Goal: Task Accomplishment & Management: Complete application form

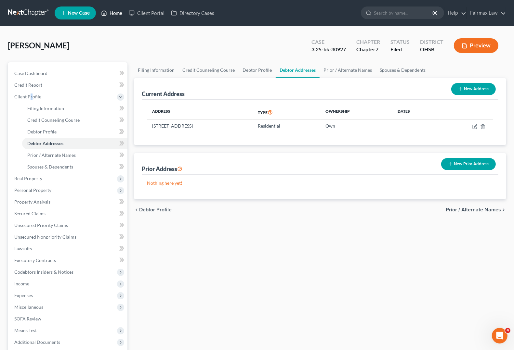
click at [120, 15] on link "Home" at bounding box center [112, 13] width 28 height 12
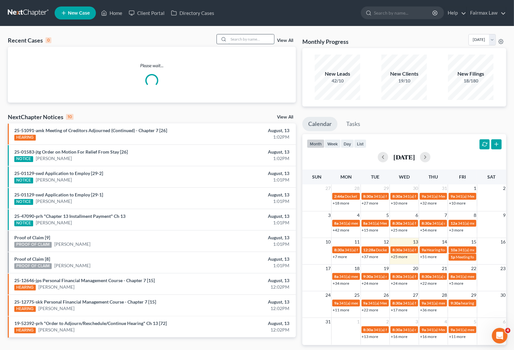
click at [251, 39] on input "search" at bounding box center [252, 38] width 46 height 9
type input "[PERSON_NAME]"
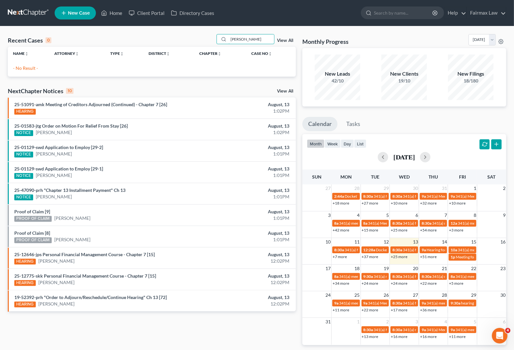
drag, startPoint x: 265, startPoint y: 38, endPoint x: -43, endPoint y: 31, distance: 308.3
click at [0, 31] on html "Home New Case Client Portal Directory Cases Fairmax Law [PERSON_NAME][EMAIL_ADD…" at bounding box center [257, 187] width 514 height 375
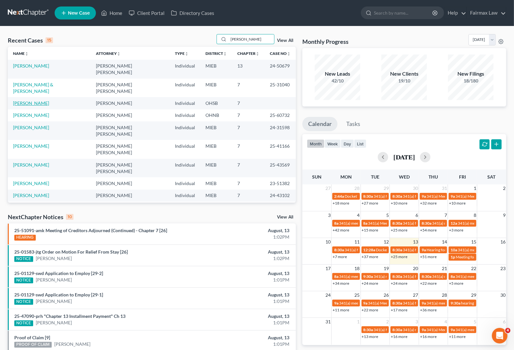
type input "[PERSON_NAME]"
click at [31, 100] on link "[PERSON_NAME]" at bounding box center [31, 103] width 36 height 6
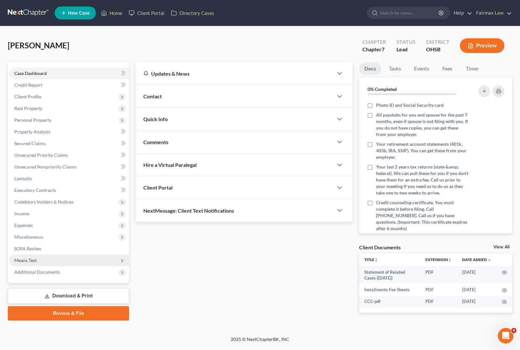
click at [30, 261] on span "Means Test" at bounding box center [25, 261] width 22 height 6
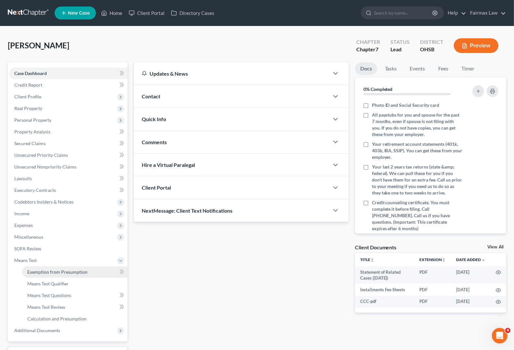
click at [49, 271] on span "Exemption from Presumption" at bounding box center [57, 272] width 60 height 6
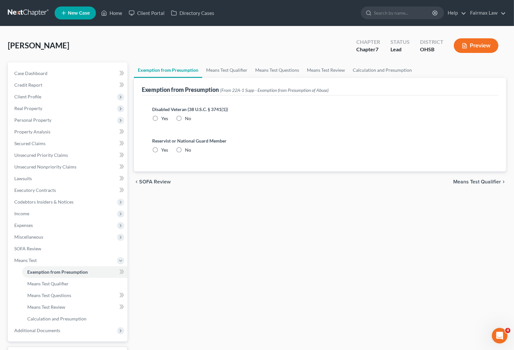
click at [502, 181] on icon "chevron_right" at bounding box center [503, 181] width 5 height 5
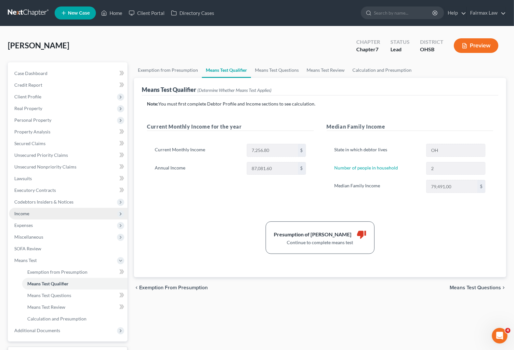
click at [29, 218] on span "Income" at bounding box center [68, 214] width 118 height 12
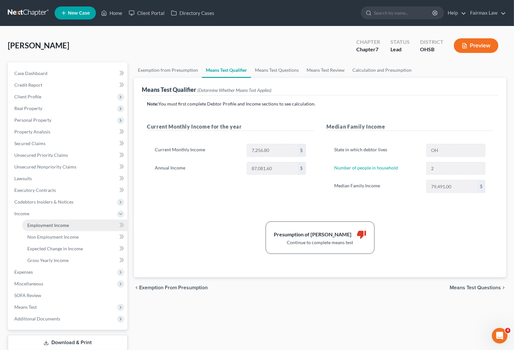
click at [37, 224] on span "Employment Income" at bounding box center [48, 226] width 42 height 6
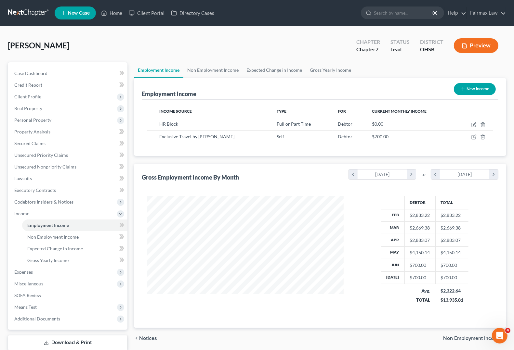
scroll to position [117, 209]
click at [51, 238] on span "Non Employment Income" at bounding box center [52, 237] width 51 height 6
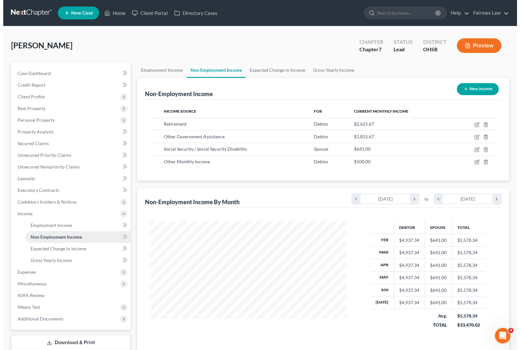
scroll to position [117, 209]
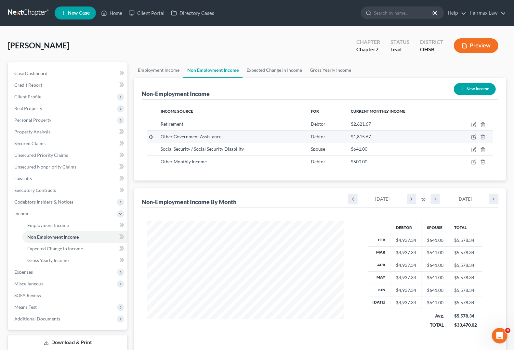
click at [473, 138] on icon "button" at bounding box center [473, 137] width 5 height 5
select select "5"
select select "3"
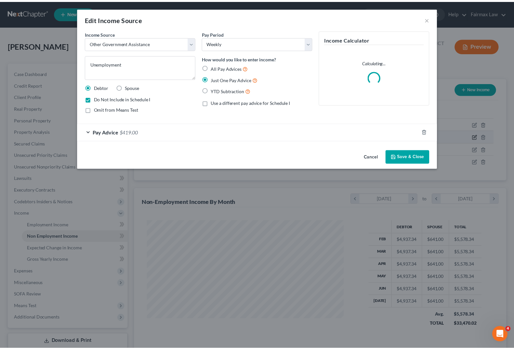
scroll to position [117, 212]
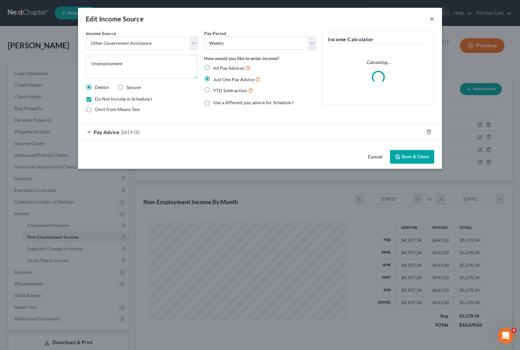
click at [433, 17] on button "×" at bounding box center [432, 19] width 5 height 8
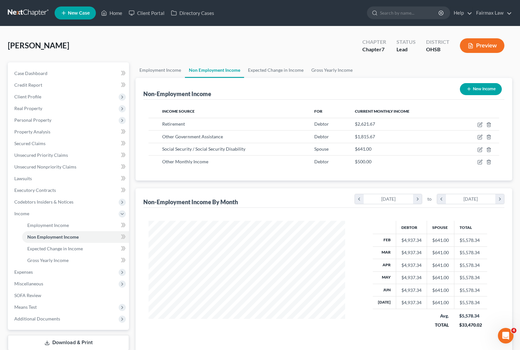
scroll to position [324967, 324874]
click at [474, 138] on icon "button" at bounding box center [474, 136] width 3 height 3
select select "5"
select select "3"
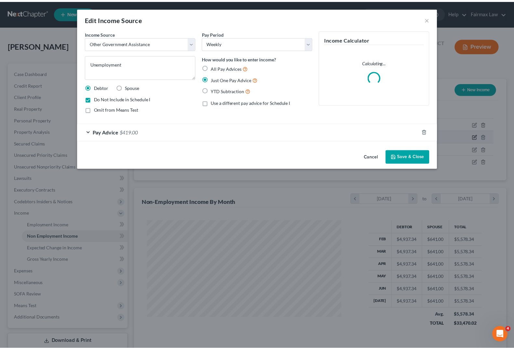
scroll to position [117, 212]
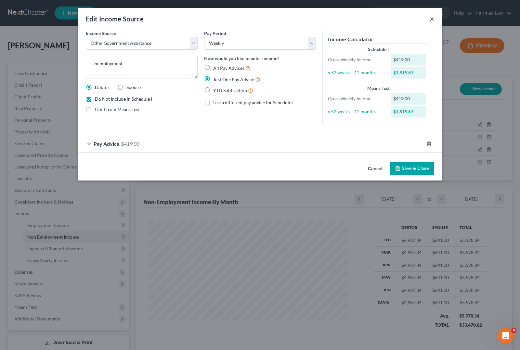
click at [431, 20] on button "×" at bounding box center [432, 19] width 5 height 8
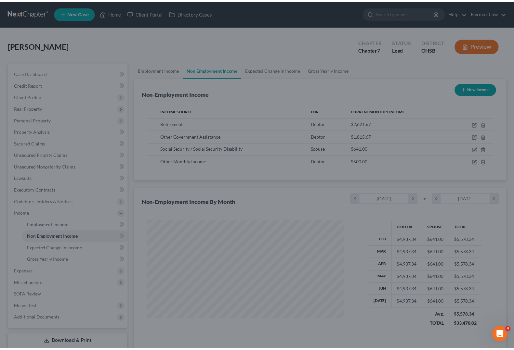
scroll to position [324967, 324874]
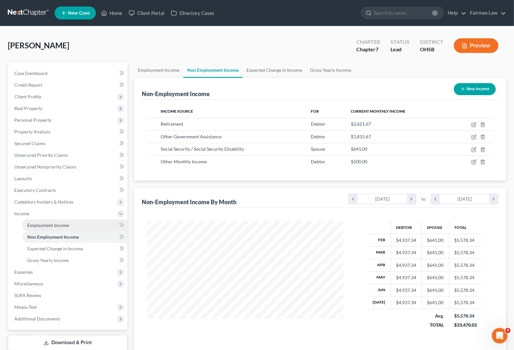
click at [38, 226] on span "Employment Income" at bounding box center [48, 226] width 42 height 6
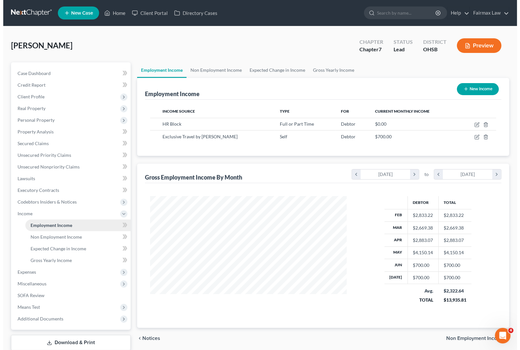
scroll to position [117, 209]
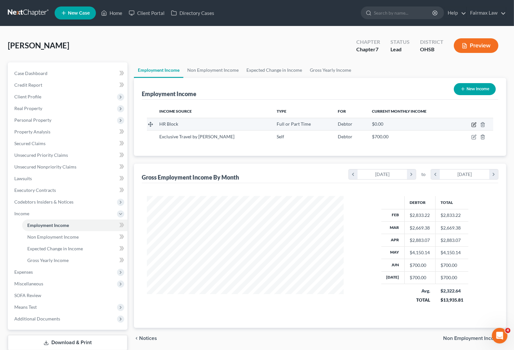
click at [475, 124] on icon "button" at bounding box center [473, 124] width 5 height 5
select select "0"
select select "36"
select select "2"
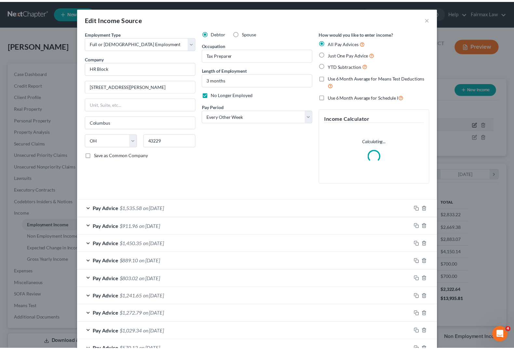
scroll to position [117, 212]
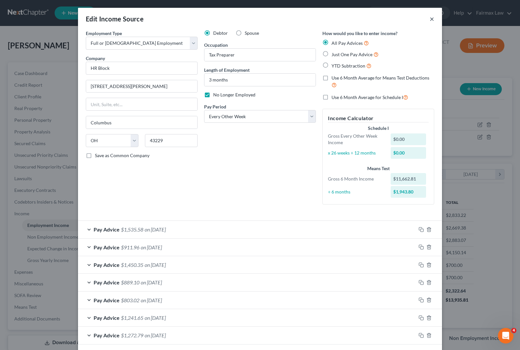
click at [430, 20] on button "×" at bounding box center [432, 19] width 5 height 8
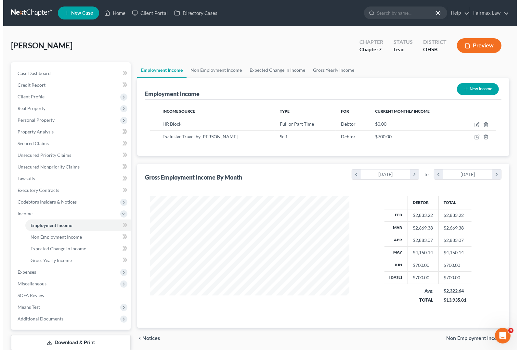
scroll to position [324967, 324874]
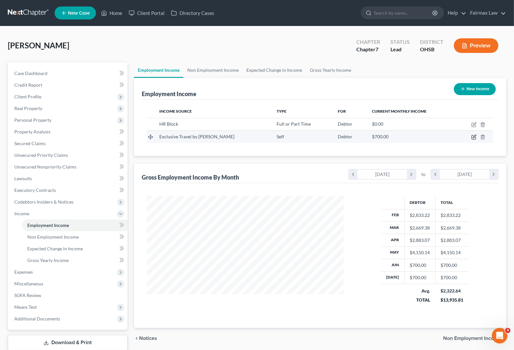
click at [475, 137] on icon "button" at bounding box center [474, 136] width 3 height 3
select select "1"
select select "36"
select select "0"
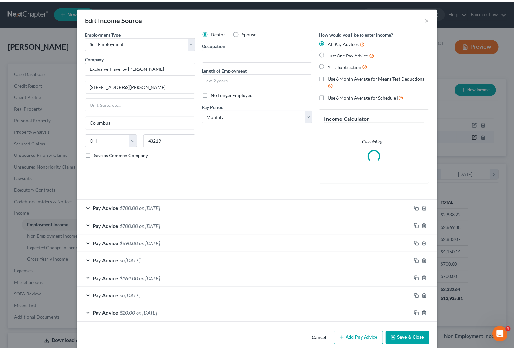
scroll to position [117, 212]
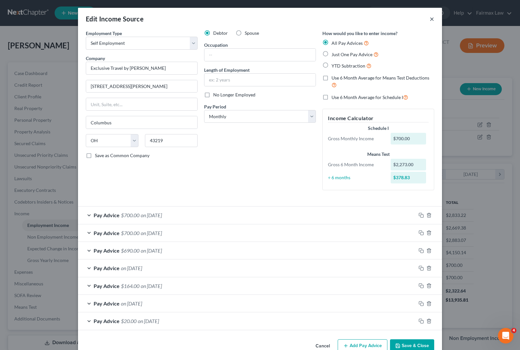
click at [430, 20] on button "×" at bounding box center [432, 19] width 5 height 8
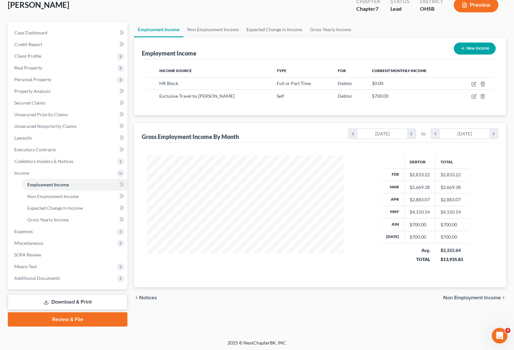
scroll to position [41, 0]
click at [31, 268] on span "Means Test" at bounding box center [25, 267] width 22 height 6
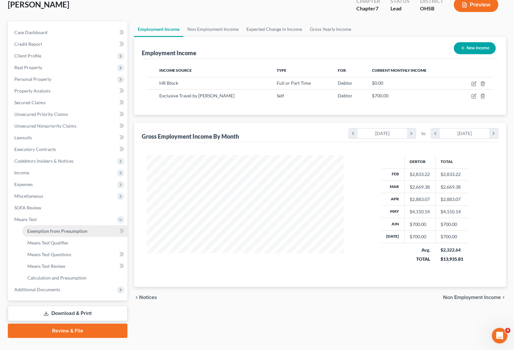
click at [49, 229] on span "Exemption from Presumption" at bounding box center [57, 232] width 60 height 6
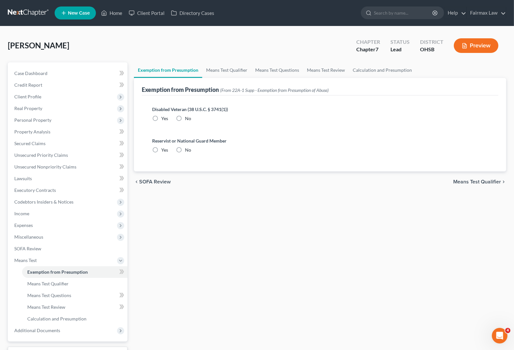
click at [478, 184] on span "Means Test Qualifier" at bounding box center [477, 181] width 48 height 5
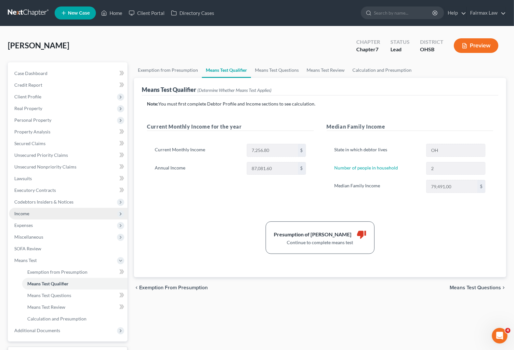
click at [31, 218] on span "Income" at bounding box center [68, 214] width 118 height 12
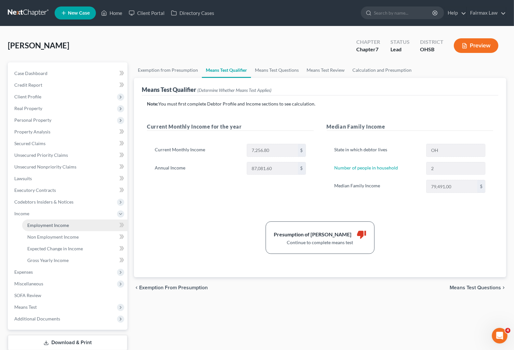
click at [40, 226] on span "Employment Income" at bounding box center [48, 226] width 42 height 6
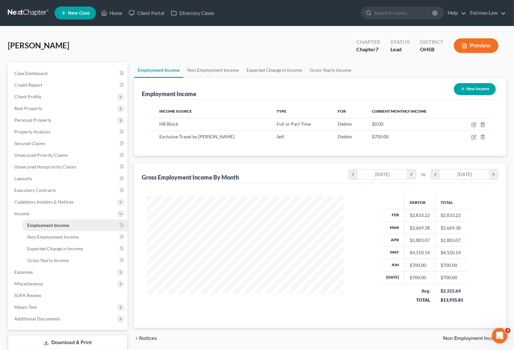
scroll to position [117, 209]
click at [41, 238] on span "Non Employment Income" at bounding box center [52, 237] width 51 height 6
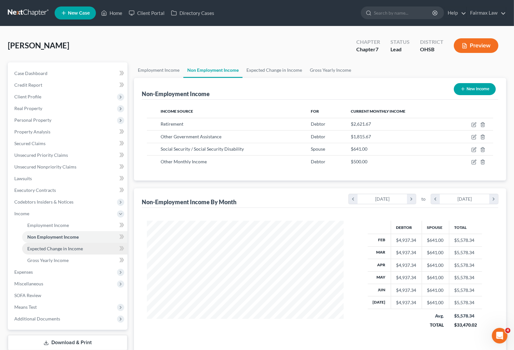
scroll to position [117, 209]
click at [42, 251] on link "Expected Change in Income" at bounding box center [74, 249] width 105 height 12
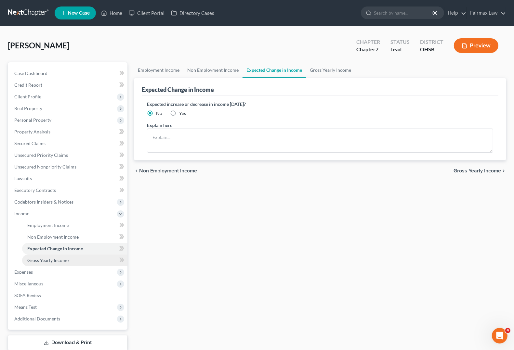
click at [39, 261] on span "Gross Yearly Income" at bounding box center [47, 261] width 41 height 6
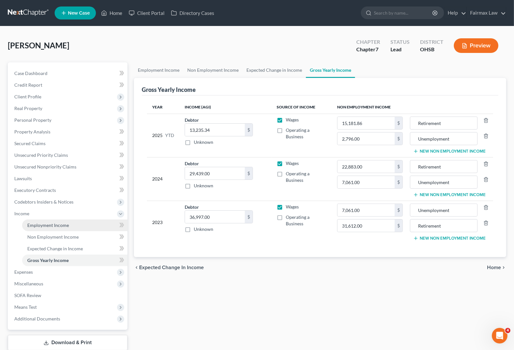
click at [55, 223] on span "Employment Income" at bounding box center [48, 226] width 42 height 6
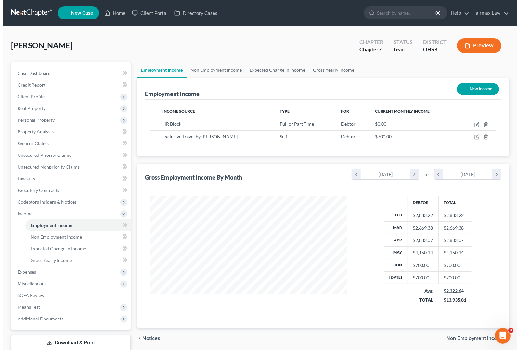
scroll to position [117, 209]
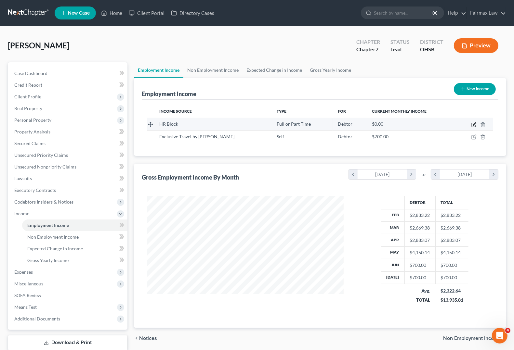
click at [474, 125] on icon "button" at bounding box center [474, 124] width 3 height 3
select select "0"
select select "36"
select select "2"
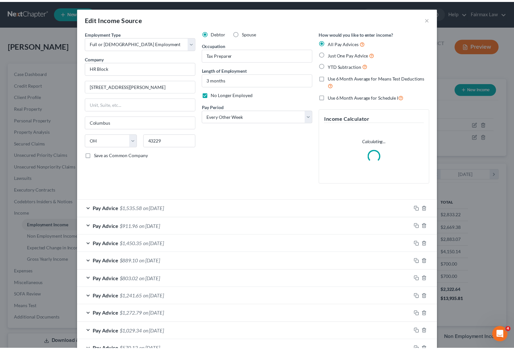
scroll to position [117, 212]
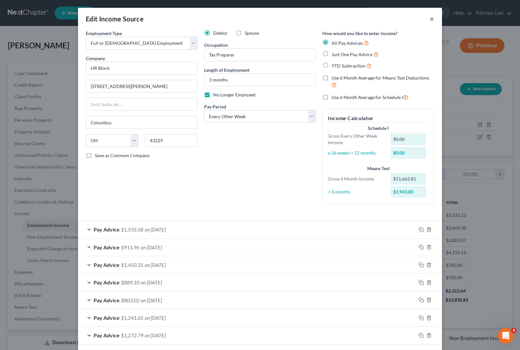
click at [430, 19] on button "×" at bounding box center [432, 19] width 5 height 8
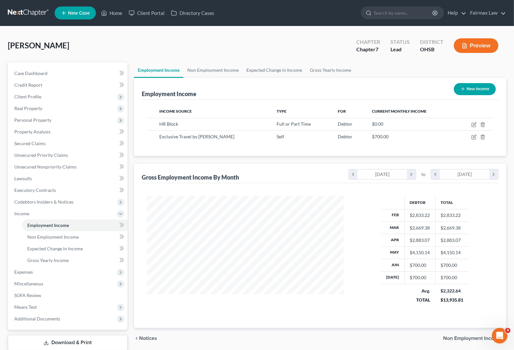
scroll to position [324967, 324874]
click at [19, 274] on span "Expenses" at bounding box center [23, 272] width 19 height 6
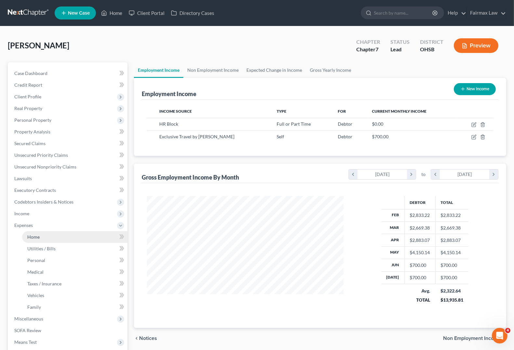
click at [34, 235] on span "Home" at bounding box center [33, 237] width 12 height 6
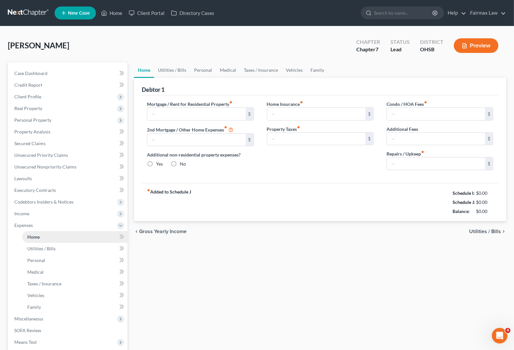
type input "1,564.00"
type input "0.00"
radio input "true"
type input "25.00"
type input "0.00"
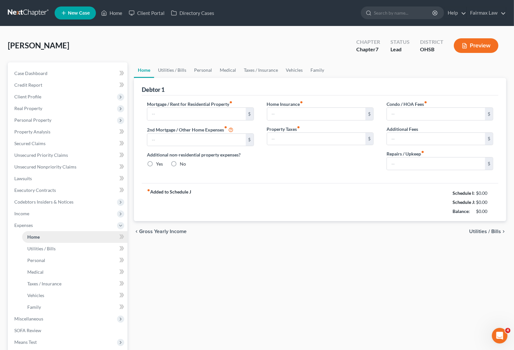
type input "0.00"
click at [218, 280] on div "Home Utilities / Bills Personal Medical Taxes / Insurance Vehicles Family Debto…" at bounding box center [320, 232] width 379 height 340
click at [35, 241] on link "Home" at bounding box center [74, 237] width 105 height 12
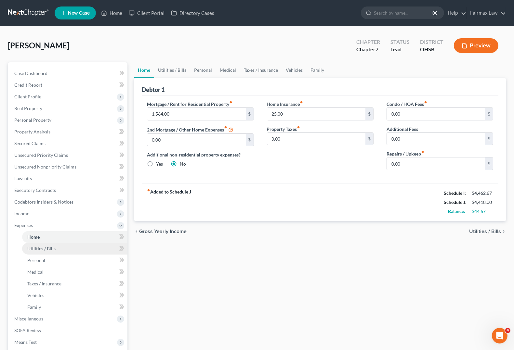
click at [38, 250] on span "Utilities / Bills" at bounding box center [41, 249] width 28 height 6
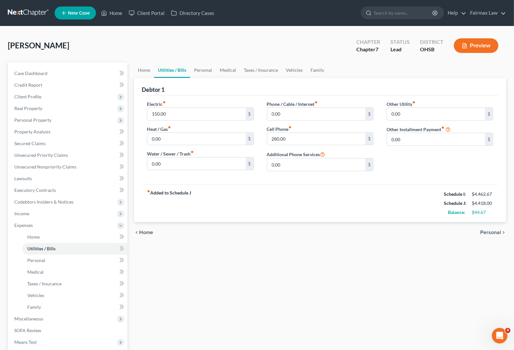
click at [491, 232] on span "Personal" at bounding box center [490, 232] width 21 height 5
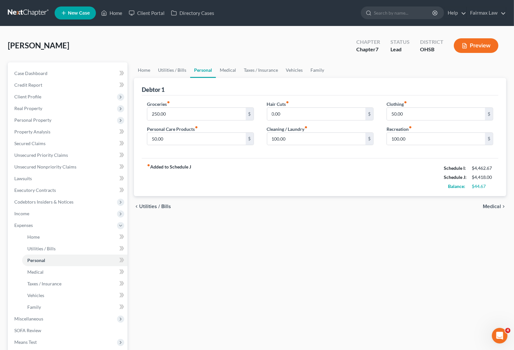
click at [494, 208] on span "Medical" at bounding box center [492, 206] width 18 height 5
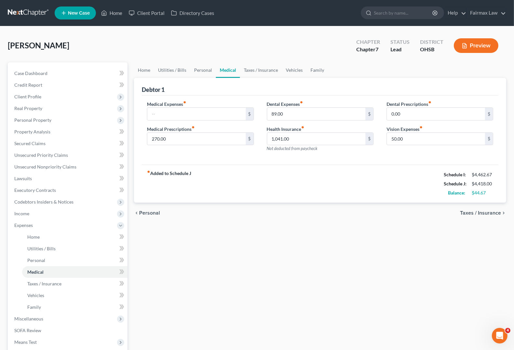
click at [493, 213] on span "Taxes / Insurance" at bounding box center [480, 213] width 41 height 5
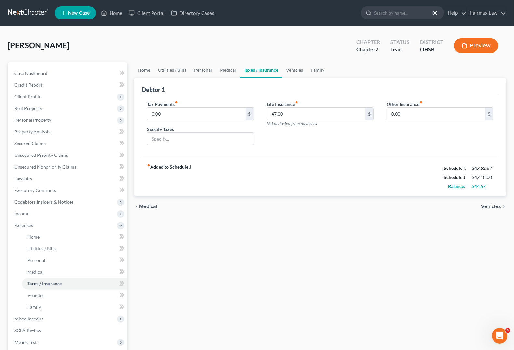
click at [496, 207] on span "Vehicles" at bounding box center [491, 206] width 20 height 5
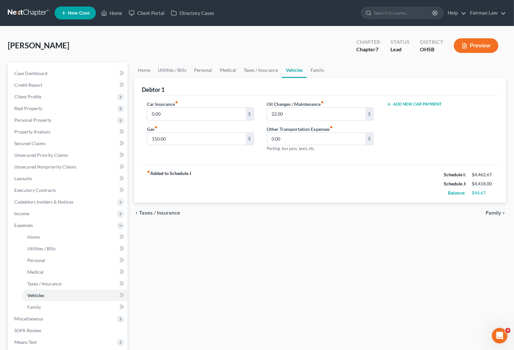
click at [490, 215] on span "Family" at bounding box center [493, 213] width 15 height 5
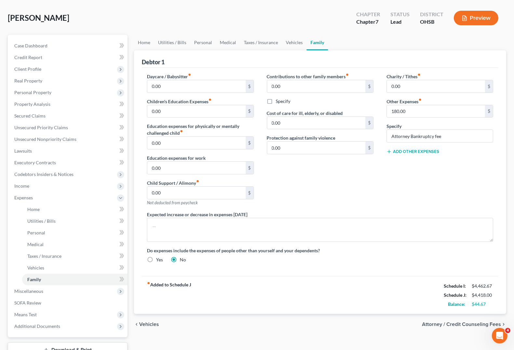
scroll to position [76, 0]
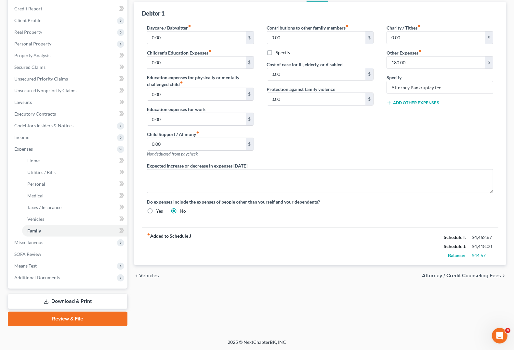
click at [153, 280] on div "chevron_left Vehicles Attorney / Credit Counseling Fees chevron_right" at bounding box center [320, 276] width 372 height 21
click at [155, 277] on span "Vehicles" at bounding box center [149, 275] width 20 height 5
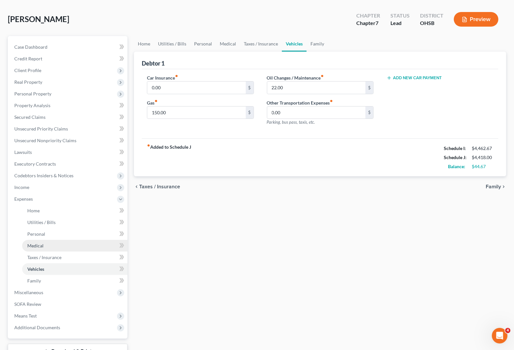
scroll to position [41, 0]
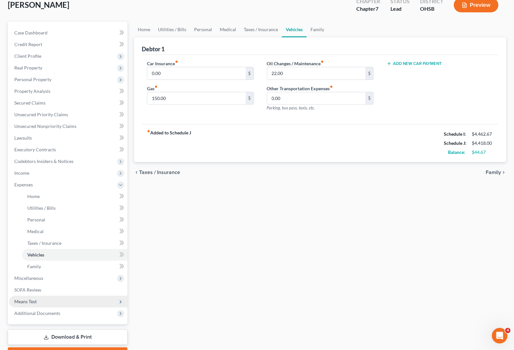
click at [30, 303] on span "Means Test" at bounding box center [25, 302] width 22 height 6
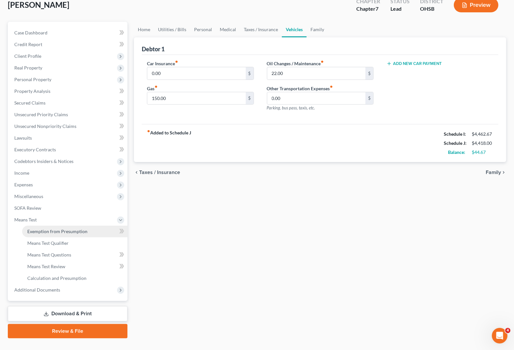
click at [50, 234] on link "Exemption from Presumption" at bounding box center [74, 232] width 105 height 12
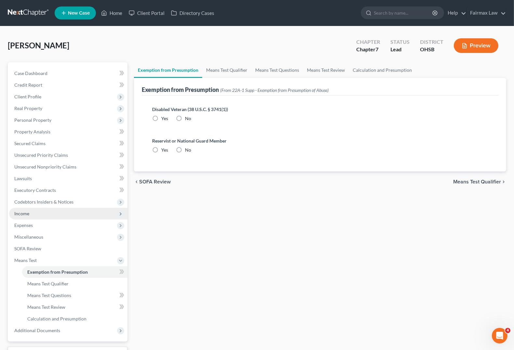
click at [23, 211] on span "Income" at bounding box center [21, 214] width 15 height 6
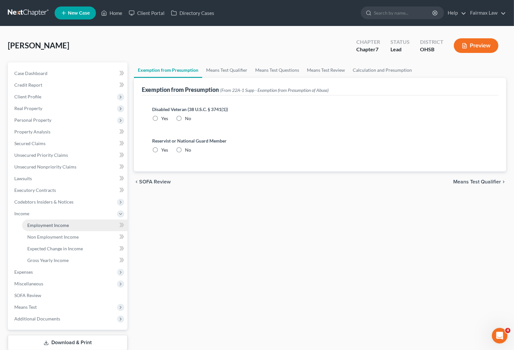
click at [42, 227] on span "Employment Income" at bounding box center [48, 226] width 42 height 6
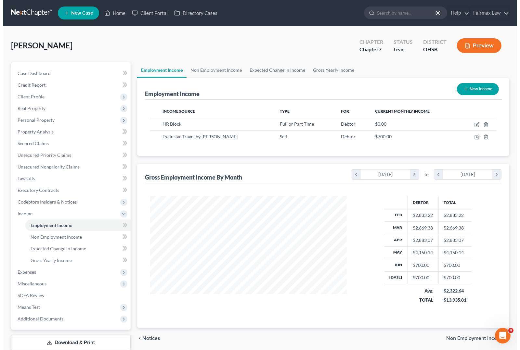
scroll to position [117, 209]
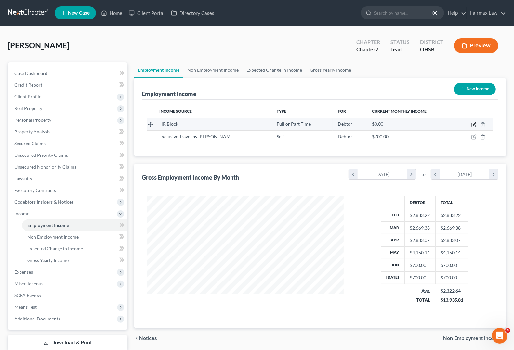
click at [472, 124] on icon "button" at bounding box center [473, 124] width 5 height 5
select select "0"
select select "36"
select select "2"
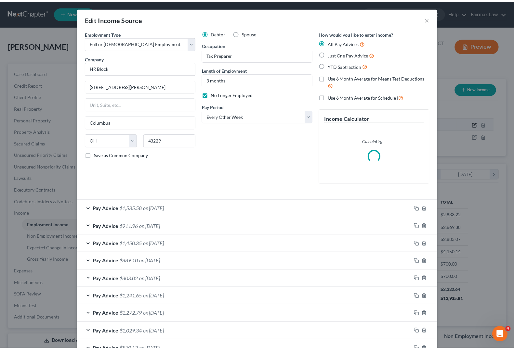
scroll to position [117, 212]
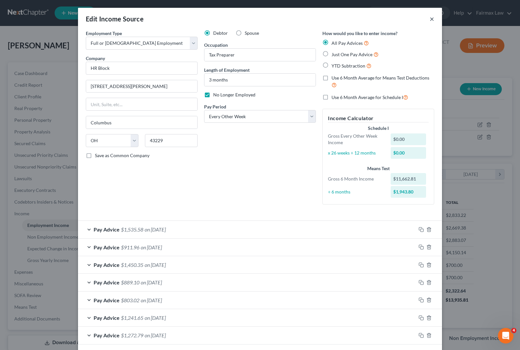
click at [430, 17] on button "×" at bounding box center [432, 19] width 5 height 8
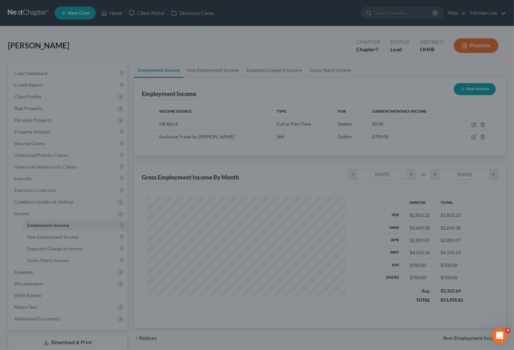
scroll to position [324967, 324874]
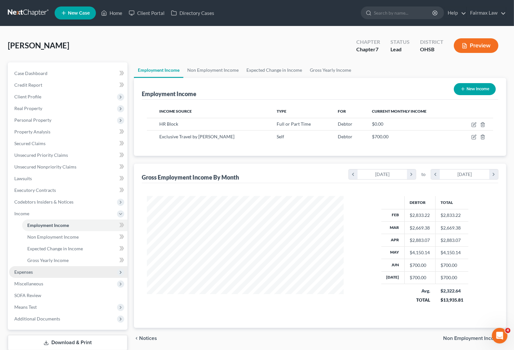
click at [35, 275] on span "Expenses" at bounding box center [68, 273] width 118 height 12
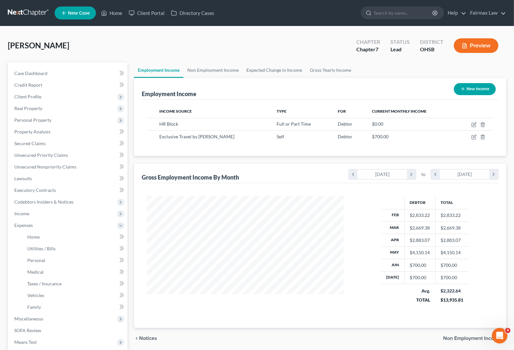
click at [451, 339] on span "Non Employment Income" at bounding box center [472, 338] width 58 height 5
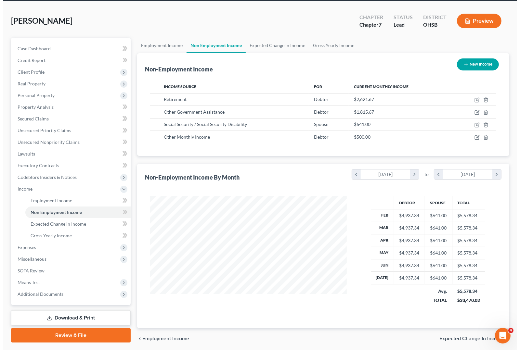
scroll to position [49, 0]
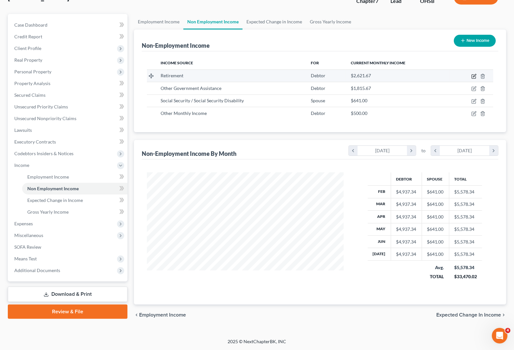
click at [473, 77] on icon "button" at bounding box center [474, 75] width 3 height 3
select select "3"
select select "0"
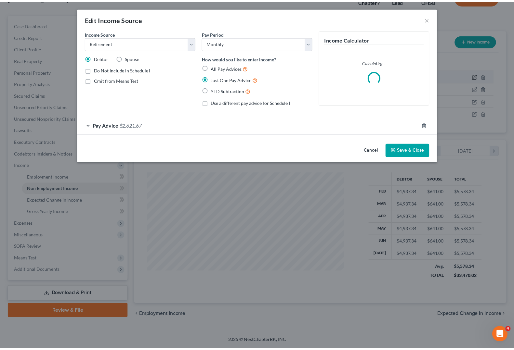
scroll to position [117, 212]
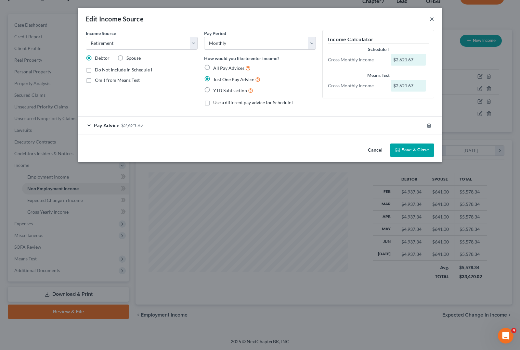
click at [434, 18] on button "×" at bounding box center [432, 19] width 5 height 8
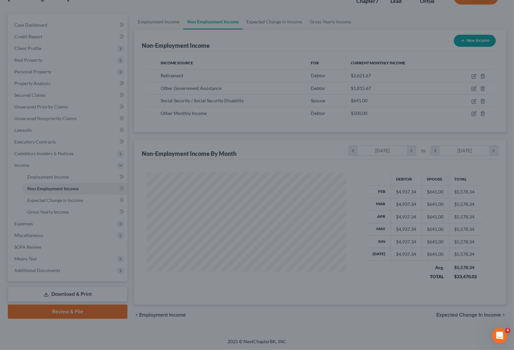
scroll to position [324967, 324874]
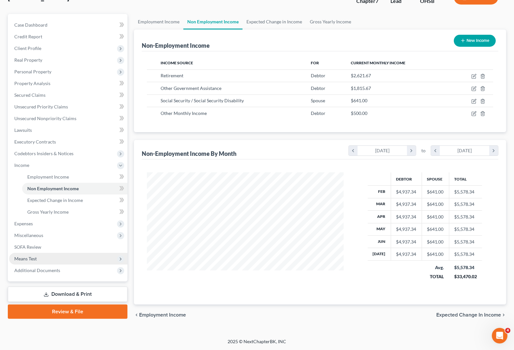
click at [23, 262] on span "Means Test" at bounding box center [68, 259] width 118 height 12
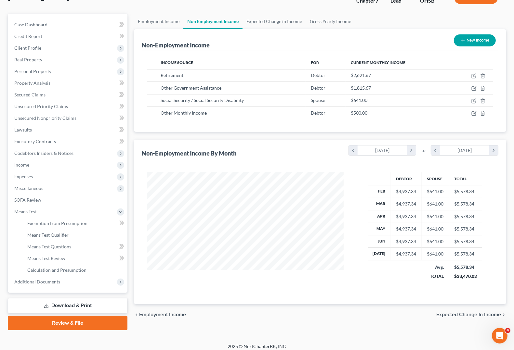
drag, startPoint x: 294, startPoint y: 318, endPoint x: 297, endPoint y: 306, distance: 12.6
click at [294, 318] on div "chevron_left Employment Income Expected Change in Income chevron_right" at bounding box center [320, 315] width 372 height 21
click at [42, 226] on link "Exemption from Presumption" at bounding box center [74, 224] width 105 height 12
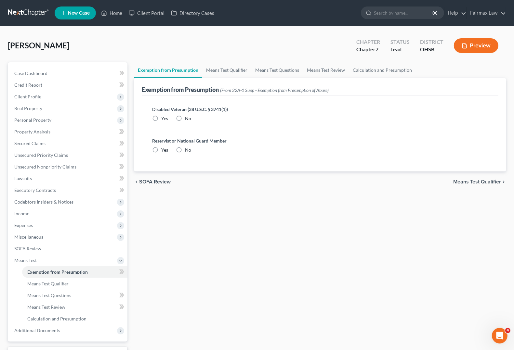
click at [475, 181] on span "Means Test Qualifier" at bounding box center [477, 181] width 48 height 5
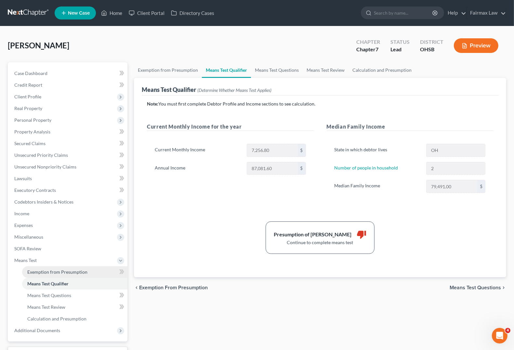
click at [44, 275] on link "Exemption from Presumption" at bounding box center [74, 273] width 105 height 12
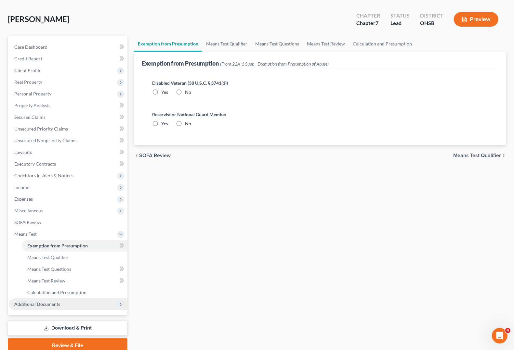
scroll to position [12, 0]
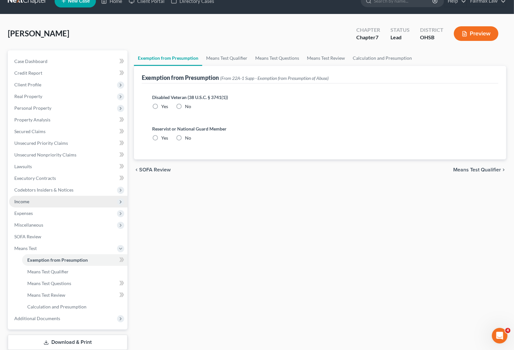
click at [21, 204] on span "Income" at bounding box center [21, 202] width 15 height 6
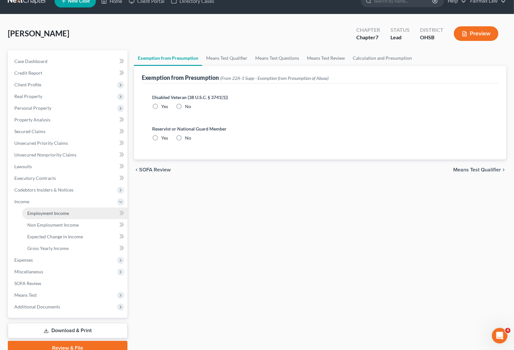
click at [33, 215] on span "Employment Income" at bounding box center [48, 214] width 42 height 6
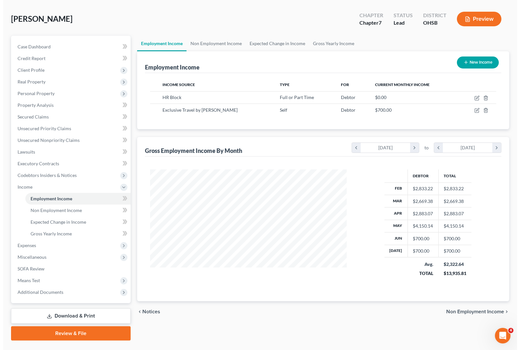
scroll to position [41, 0]
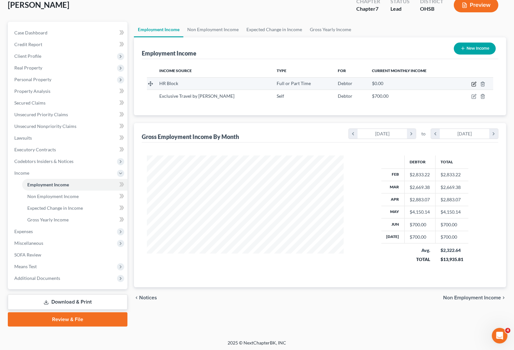
click at [475, 83] on icon "button" at bounding box center [474, 83] width 3 height 3
select select "0"
select select "36"
select select "2"
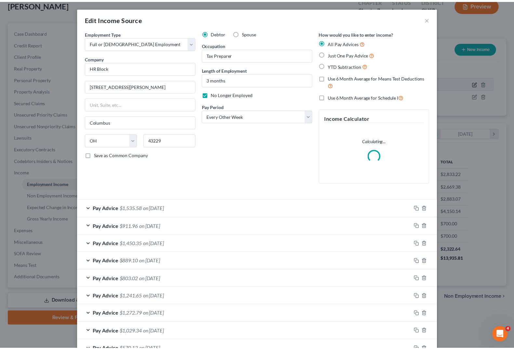
scroll to position [117, 212]
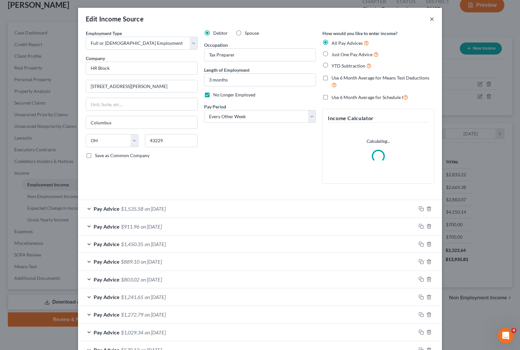
click at [430, 20] on button "×" at bounding box center [432, 19] width 5 height 8
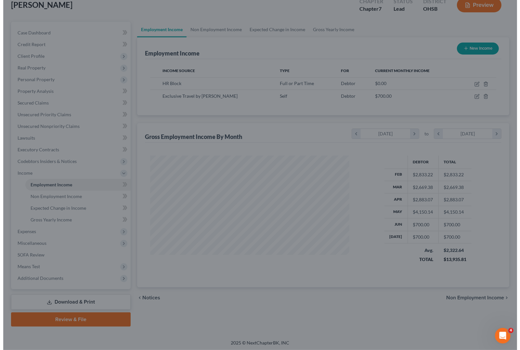
scroll to position [324967, 324874]
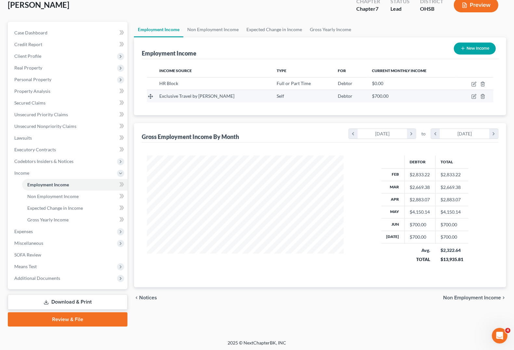
click at [471, 98] on td at bounding box center [474, 96] width 37 height 12
click at [475, 95] on icon "button" at bounding box center [473, 96] width 5 height 5
select select "1"
select select "36"
select select "0"
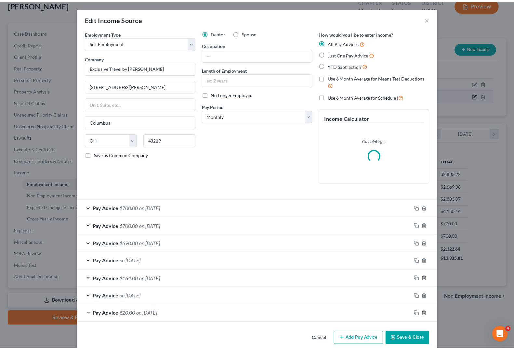
scroll to position [117, 212]
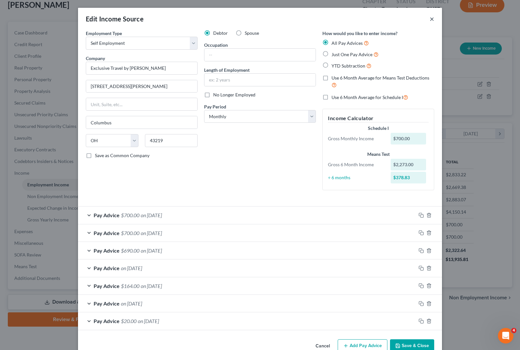
click at [431, 21] on button "×" at bounding box center [432, 19] width 5 height 8
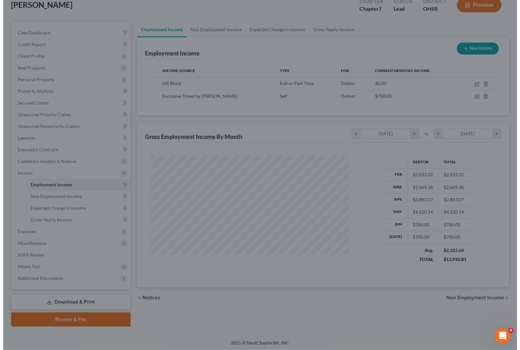
scroll to position [324967, 324874]
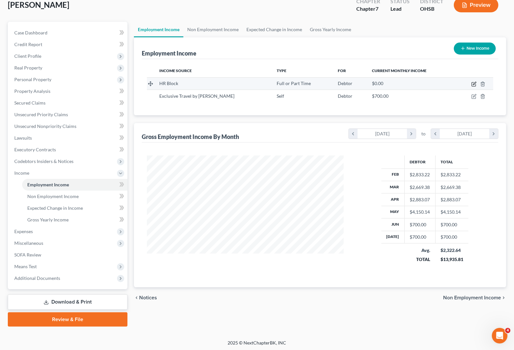
click at [474, 85] on icon "button" at bounding box center [473, 84] width 5 height 5
select select "0"
select select "36"
select select "2"
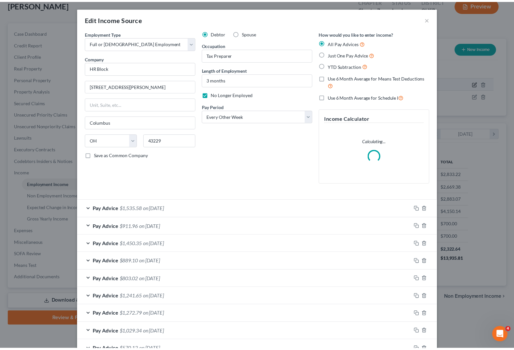
scroll to position [117, 212]
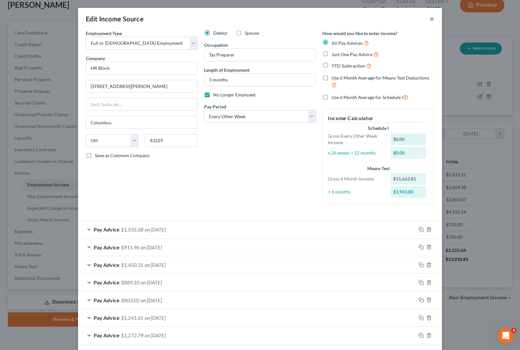
click at [430, 18] on button "×" at bounding box center [432, 19] width 5 height 8
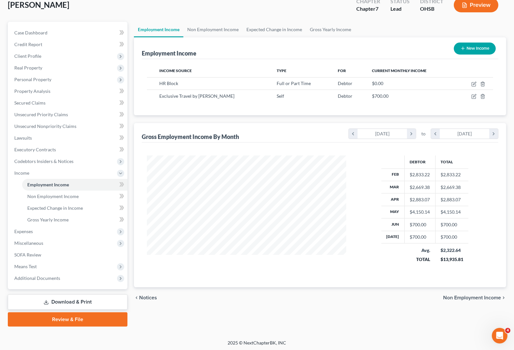
scroll to position [324967, 324874]
click at [262, 133] on div "Gross Employment Income By Month chevron_left [DATE] chevron_right to chevron_l…" at bounding box center [320, 133] width 357 height 20
click at [493, 134] on icon "chevron_right" at bounding box center [493, 134] width 9 height 10
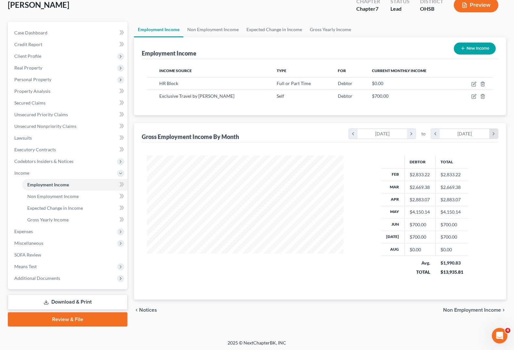
scroll to position [129, 209]
click at [24, 266] on span "Means Test" at bounding box center [25, 267] width 22 height 6
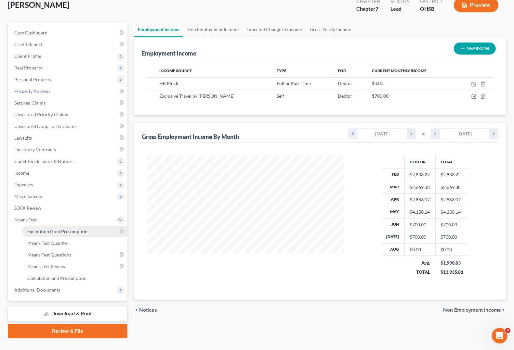
click at [59, 235] on link "Exemption from Presumption" at bounding box center [74, 232] width 105 height 12
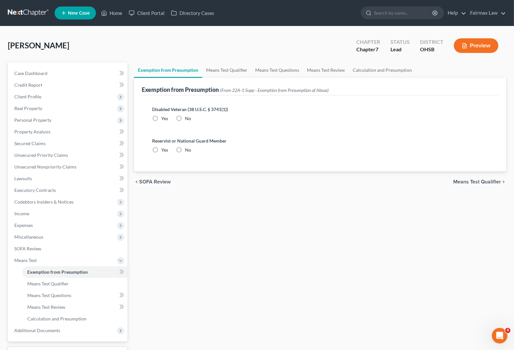
click at [483, 183] on span "Means Test Qualifier" at bounding box center [477, 181] width 48 height 5
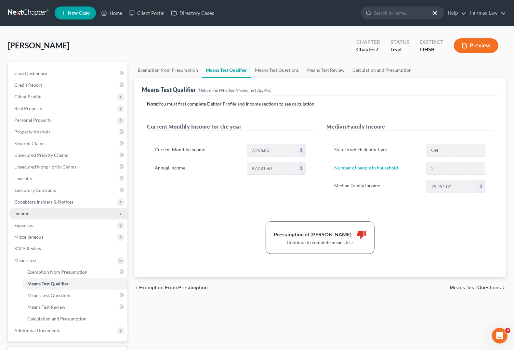
click at [22, 217] on span "Income" at bounding box center [68, 214] width 118 height 12
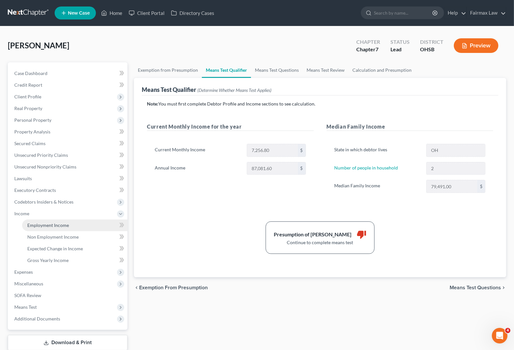
click at [30, 226] on span "Employment Income" at bounding box center [48, 226] width 42 height 6
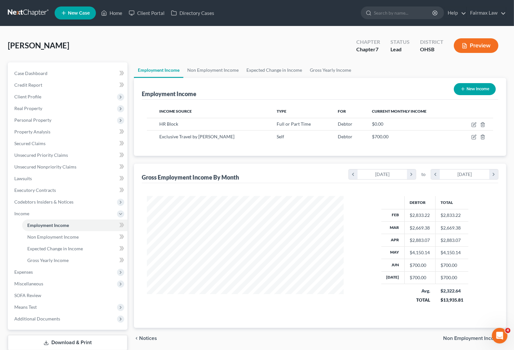
scroll to position [117, 209]
click at [410, 176] on icon "chevron_right" at bounding box center [411, 175] width 9 height 10
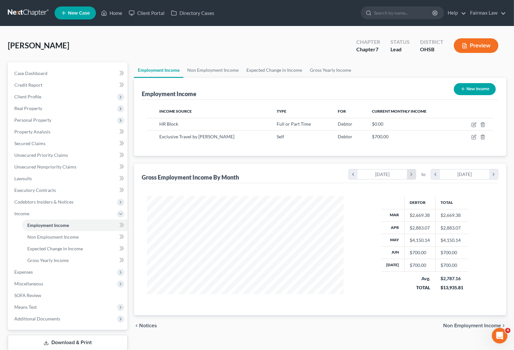
scroll to position [324979, 324874]
click at [492, 177] on icon "chevron_right" at bounding box center [493, 175] width 9 height 10
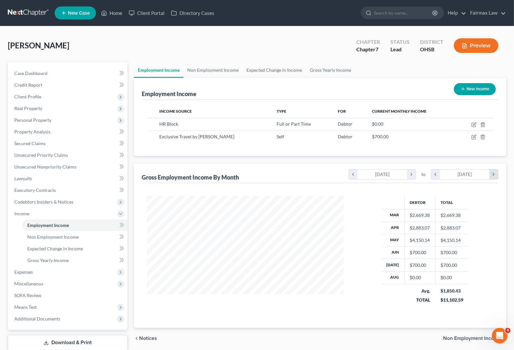
scroll to position [117, 209]
click at [30, 306] on span "Means Test" at bounding box center [25, 308] width 22 height 6
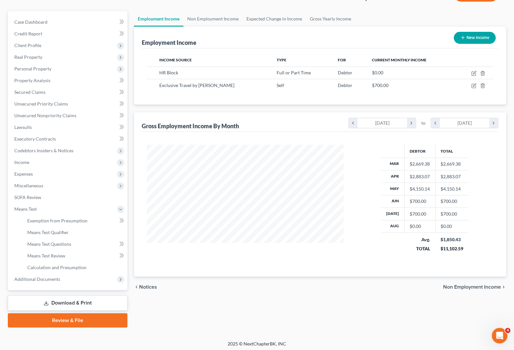
scroll to position [53, 0]
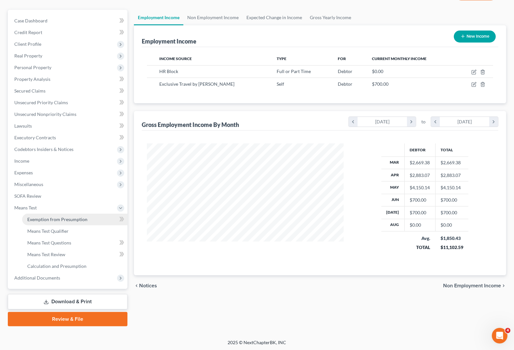
click at [49, 219] on span "Exemption from Presumption" at bounding box center [57, 220] width 60 height 6
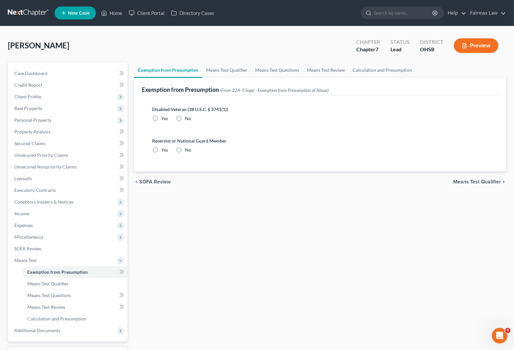
click at [483, 182] on span "Means Test Qualifier" at bounding box center [477, 181] width 48 height 5
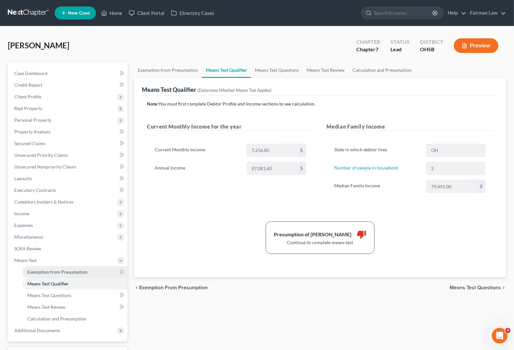
click at [36, 270] on span "Exemption from Presumption" at bounding box center [57, 272] width 60 height 6
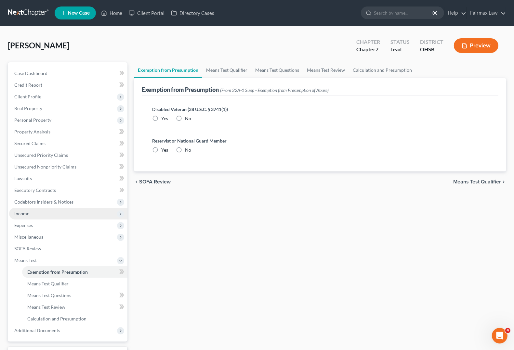
click at [31, 218] on span "Income" at bounding box center [68, 214] width 118 height 12
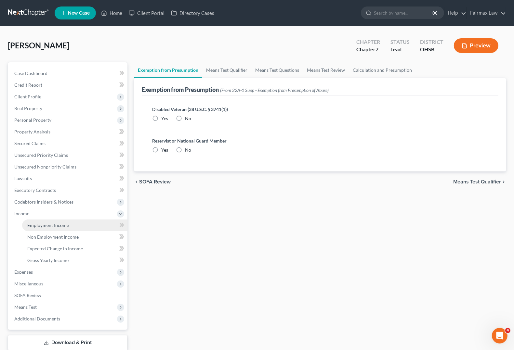
click at [43, 225] on span "Employment Income" at bounding box center [48, 226] width 42 height 6
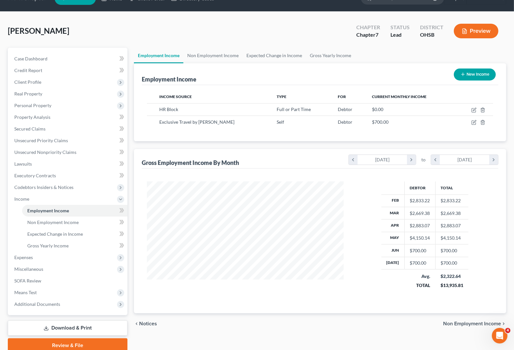
scroll to position [0, 0]
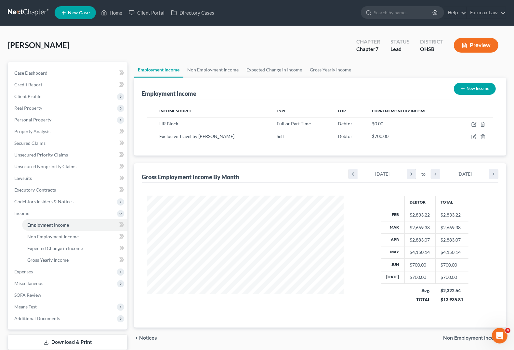
click at [351, 227] on div "Debtor Total Feb $2,833.22 $2,833.22 Mar $2,669.38 $2,669.38 Apr $2,883.07 $2,8…" at bounding box center [425, 254] width 150 height 116
click at [41, 134] on link "Property Analysis" at bounding box center [68, 132] width 118 height 12
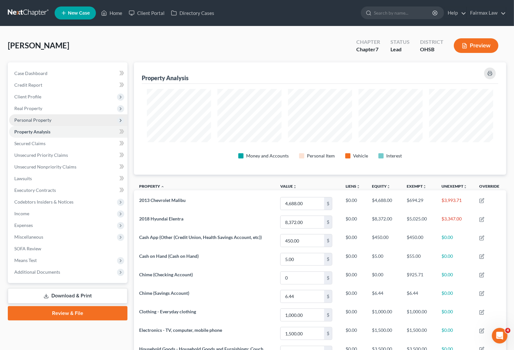
click at [26, 120] on span "Personal Property" at bounding box center [32, 120] width 37 height 6
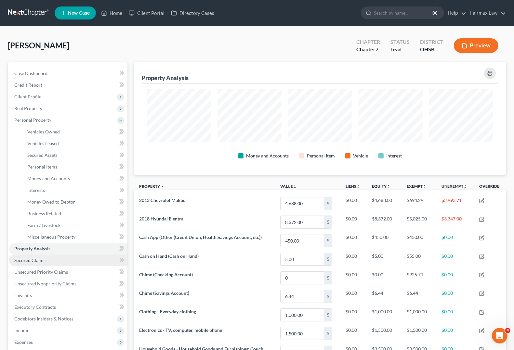
click at [29, 262] on span "Secured Claims" at bounding box center [29, 261] width 31 height 6
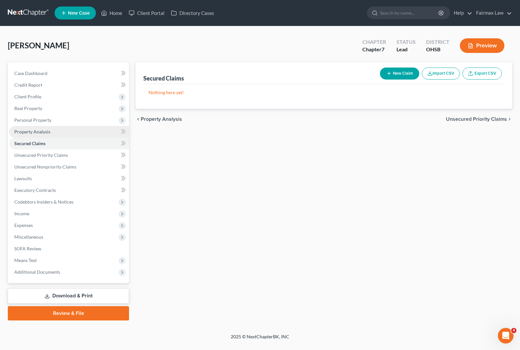
click at [28, 132] on span "Property Analysis" at bounding box center [32, 132] width 36 height 6
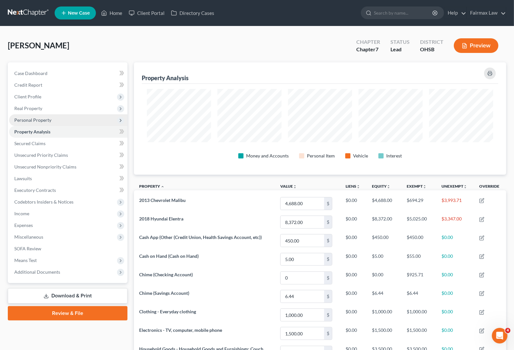
scroll to position [112, 372]
click at [37, 120] on span "Personal Property" at bounding box center [32, 120] width 37 height 6
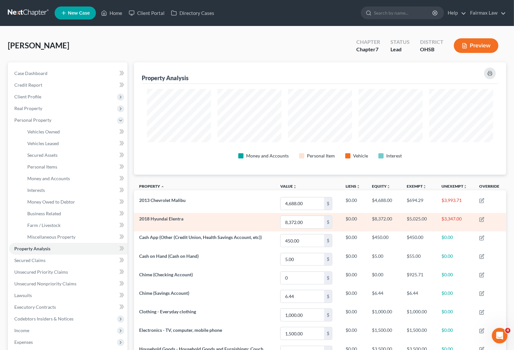
click at [207, 221] on td "2018 Hyundai Elentra" at bounding box center [204, 222] width 141 height 19
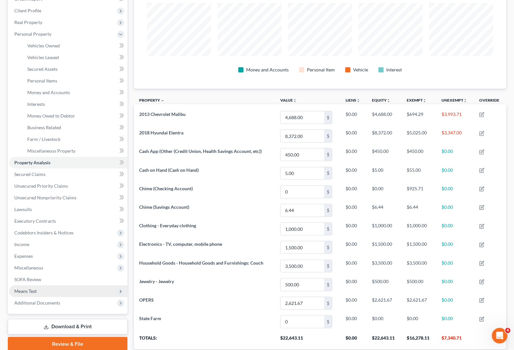
scroll to position [132, 0]
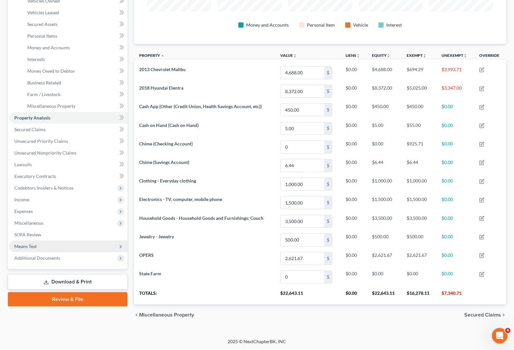
drag, startPoint x: 38, startPoint y: 245, endPoint x: 46, endPoint y: 247, distance: 8.1
click at [38, 245] on span "Means Test" at bounding box center [68, 247] width 118 height 12
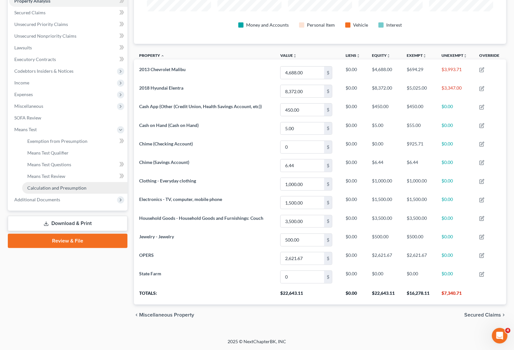
click at [53, 189] on link "Calculation and Presumption" at bounding box center [74, 188] width 105 height 12
